Goal: Transaction & Acquisition: Purchase product/service

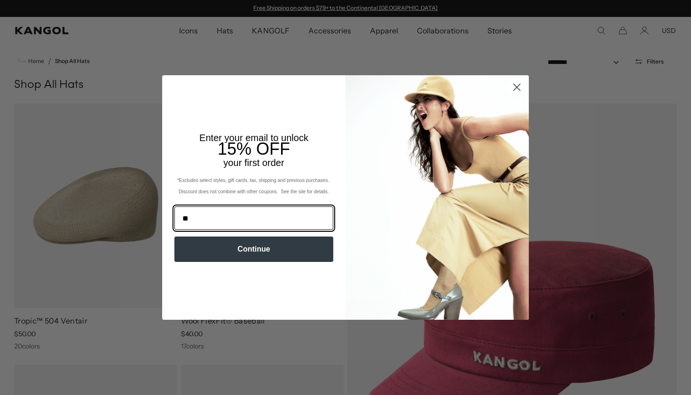
type input "*"
type input "**********"
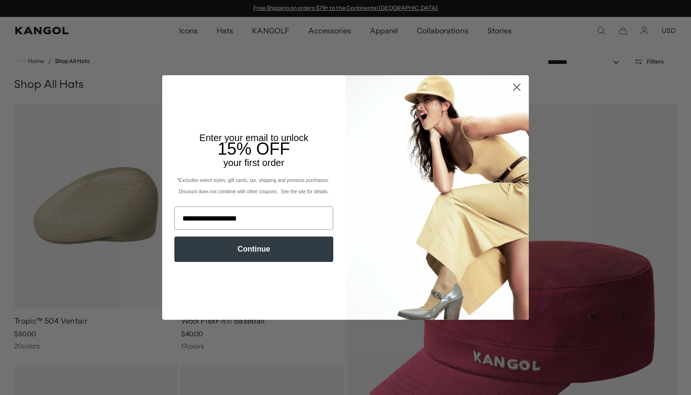
click at [206, 260] on button "Continue" at bounding box center [253, 249] width 159 height 25
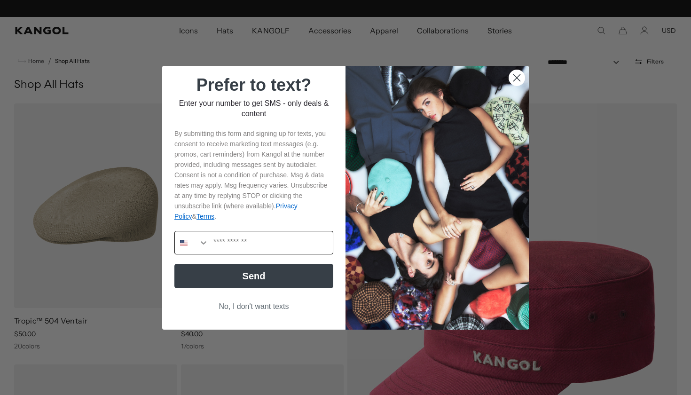
click at [197, 241] on button "Search Countries" at bounding box center [192, 242] width 34 height 23
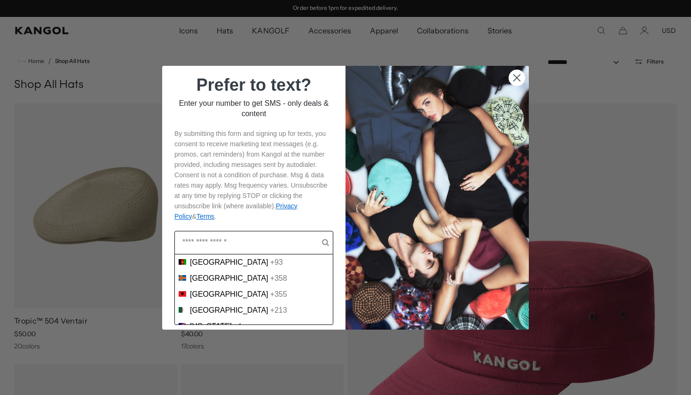
click at [295, 127] on div "By submitting this form and signing up for texts, you consent to receive market…" at bounding box center [254, 175] width 165 height 103
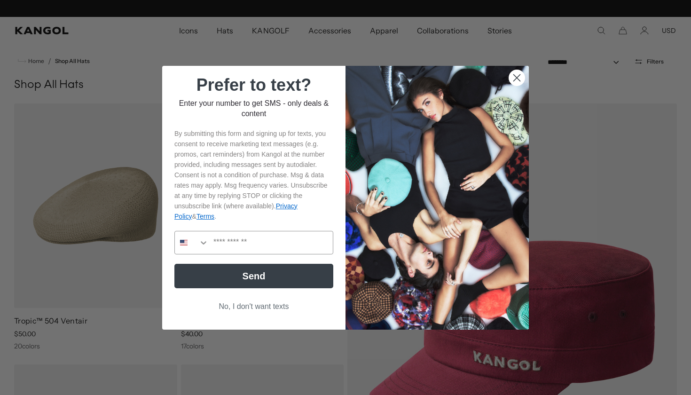
click at [248, 308] on button "No, I don't want texts" at bounding box center [253, 307] width 159 height 18
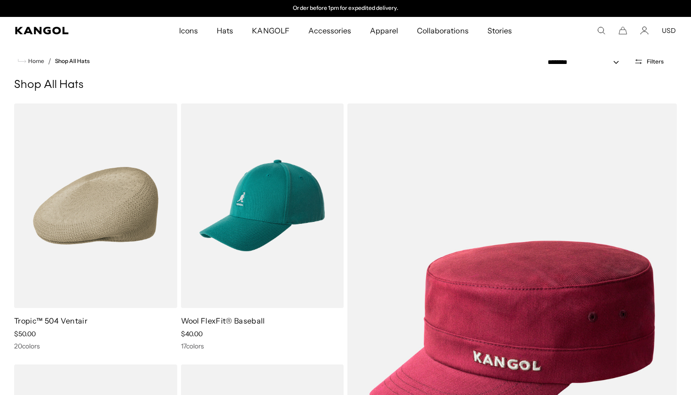
click at [652, 61] on span "Filters" at bounding box center [655, 61] width 17 height 7
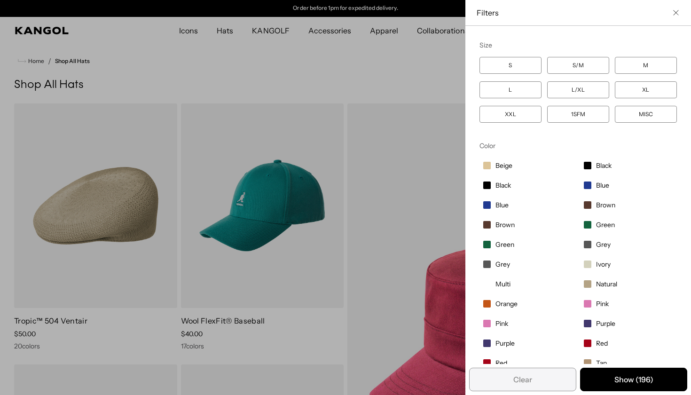
click at [412, 39] on div "Close filters list" at bounding box center [345, 197] width 691 height 395
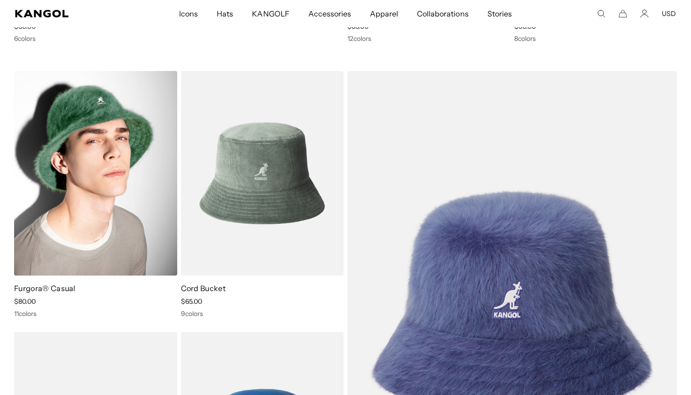
scroll to position [0, 0]
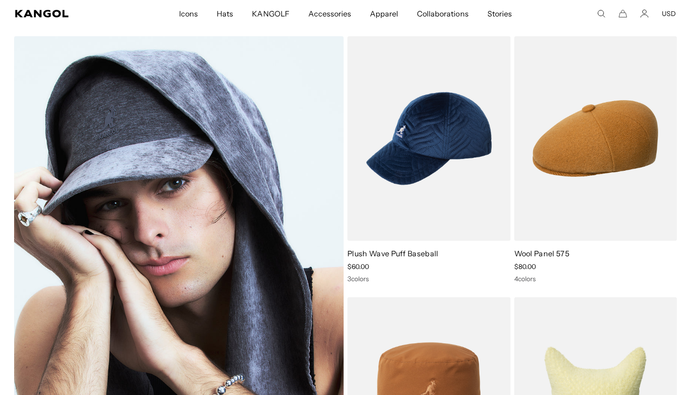
click at [262, 276] on img at bounding box center [179, 269] width 330 height 466
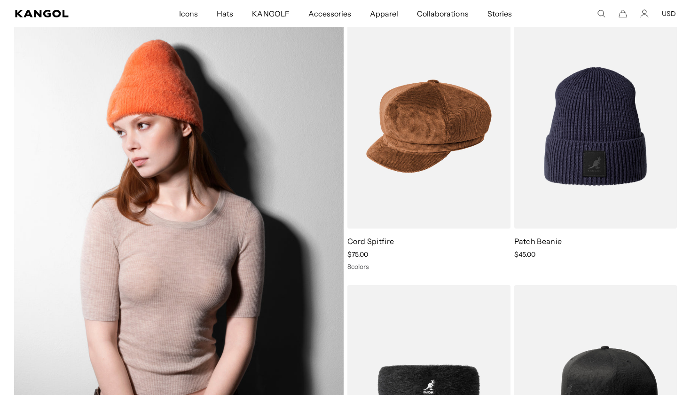
scroll to position [9305, 0]
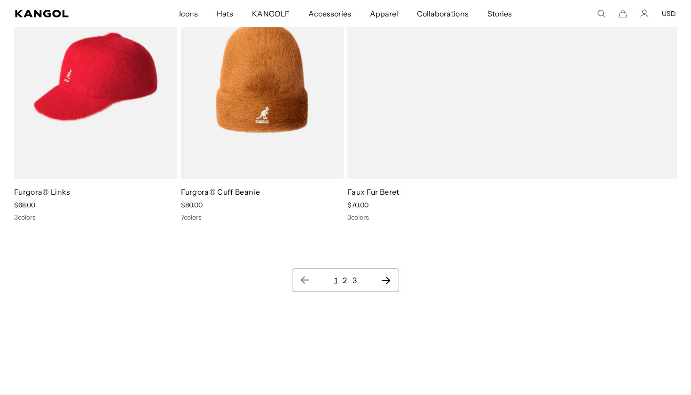
click at [387, 279] on icon "Next page" at bounding box center [386, 280] width 10 height 9
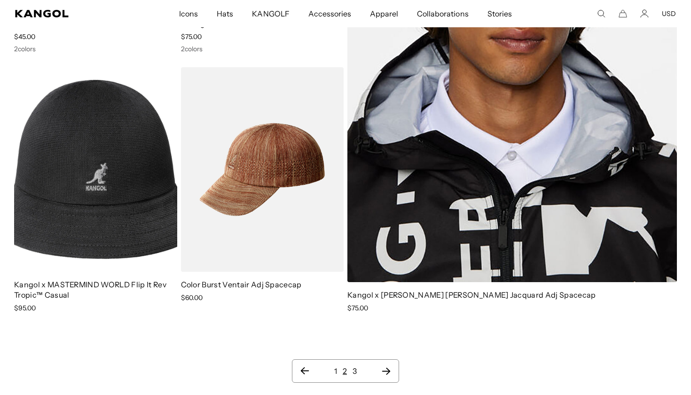
click at [388, 368] on icon "Next page" at bounding box center [386, 371] width 8 height 7
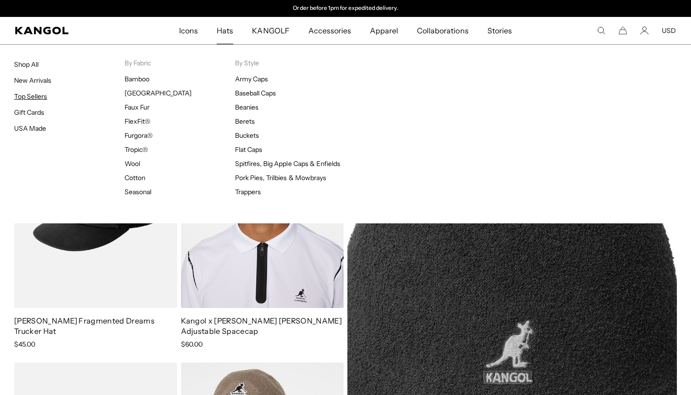
click at [36, 96] on link "Top Sellers" at bounding box center [30, 96] width 33 height 8
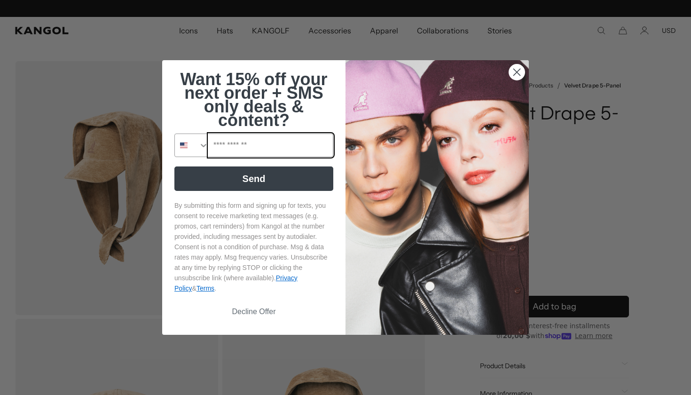
scroll to position [0, 194]
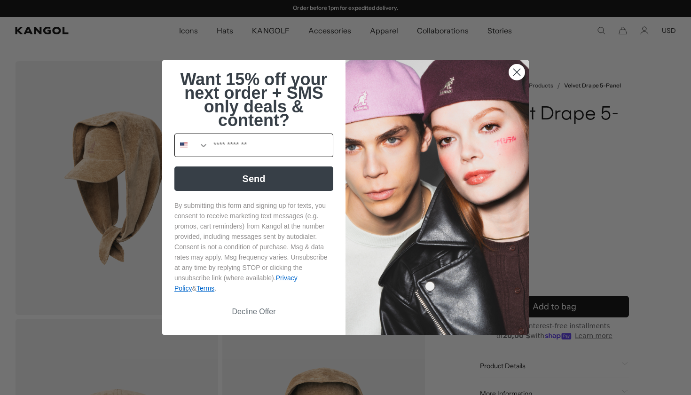
click at [203, 146] on icon "Search Countries" at bounding box center [203, 145] width 9 height 9
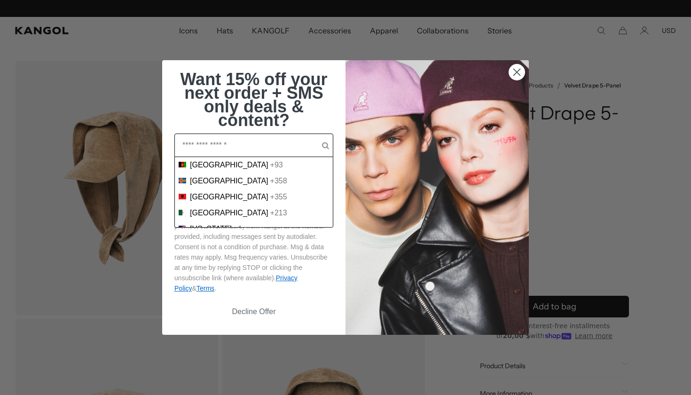
scroll to position [0, 0]
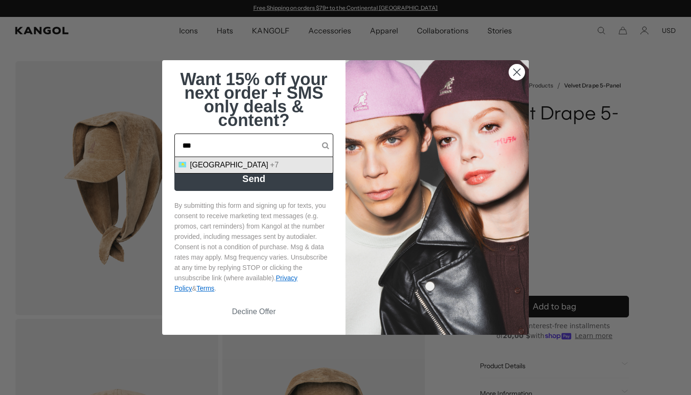
type input "***"
click at [228, 161] on div "Kazakhstan +7" at bounding box center [254, 165] width 158 height 16
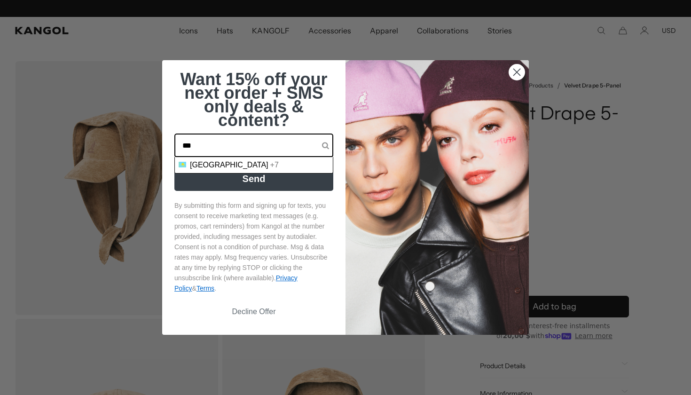
scroll to position [0, 194]
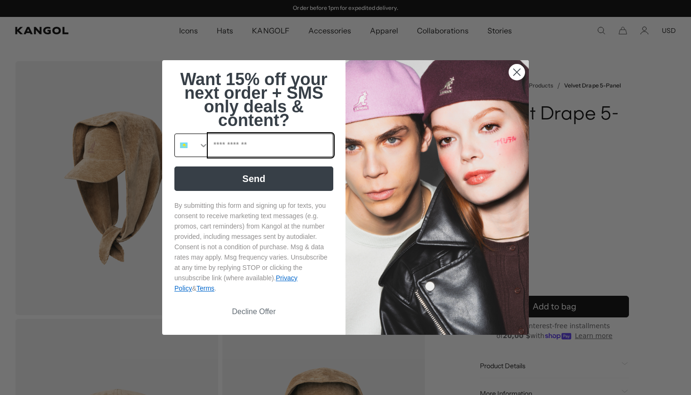
click at [235, 148] on input "Phone Number" at bounding box center [271, 145] width 124 height 23
type input "**********"
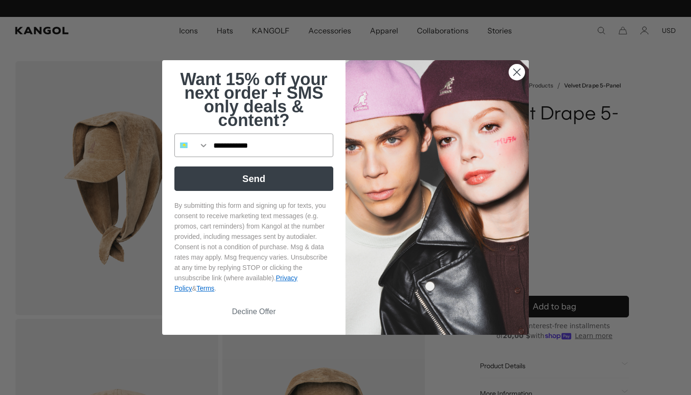
click at [266, 178] on button "Send" at bounding box center [253, 178] width 159 height 24
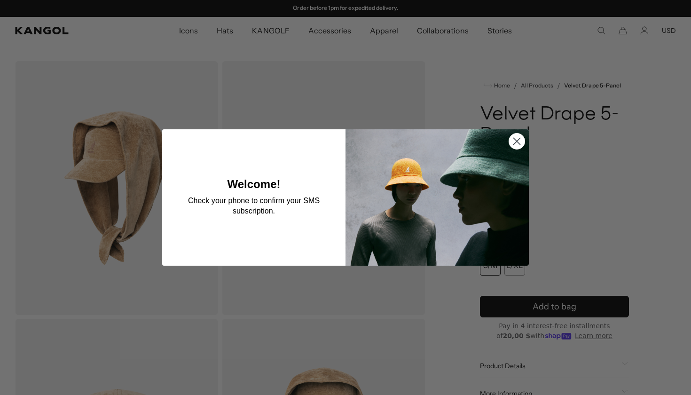
click at [519, 142] on circle "Close dialog" at bounding box center [517, 142] width 16 height 16
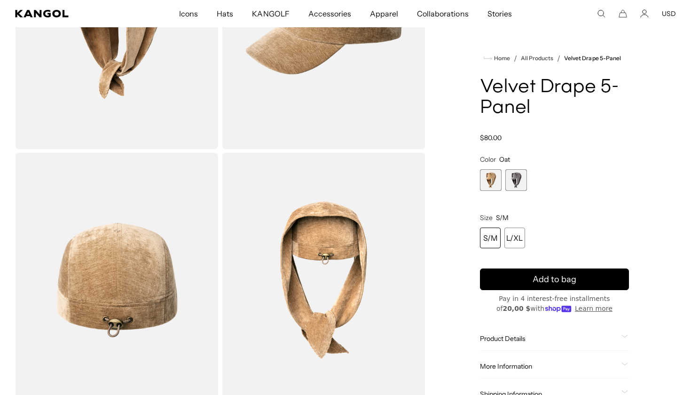
scroll to position [66, 0]
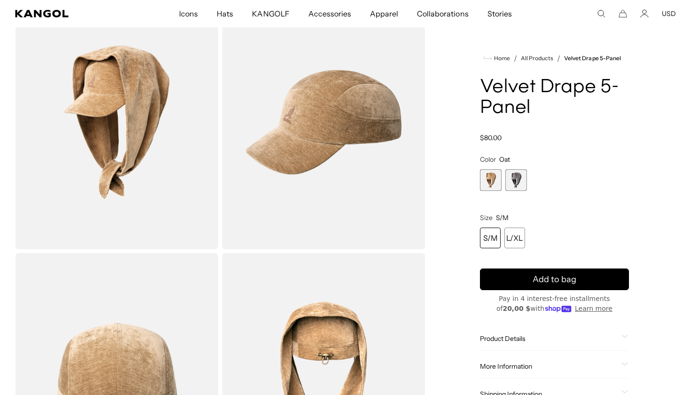
click at [515, 179] on span "2 of 2" at bounding box center [517, 180] width 22 height 22
